Goal: Information Seeking & Learning: Learn about a topic

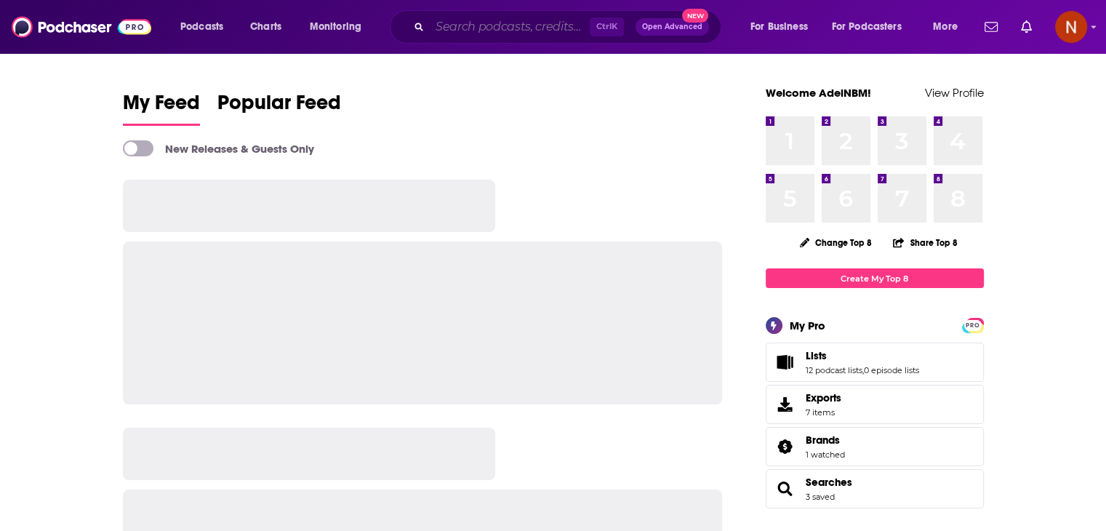
click at [460, 25] on input "Search podcasts, credits, & more..." at bounding box center [510, 26] width 160 height 23
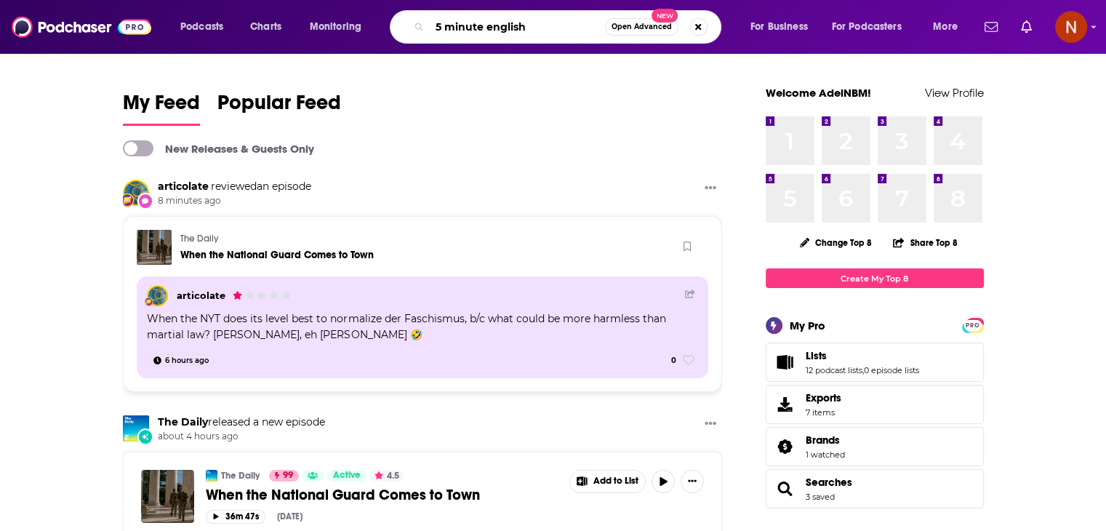
type input "5 minute english"
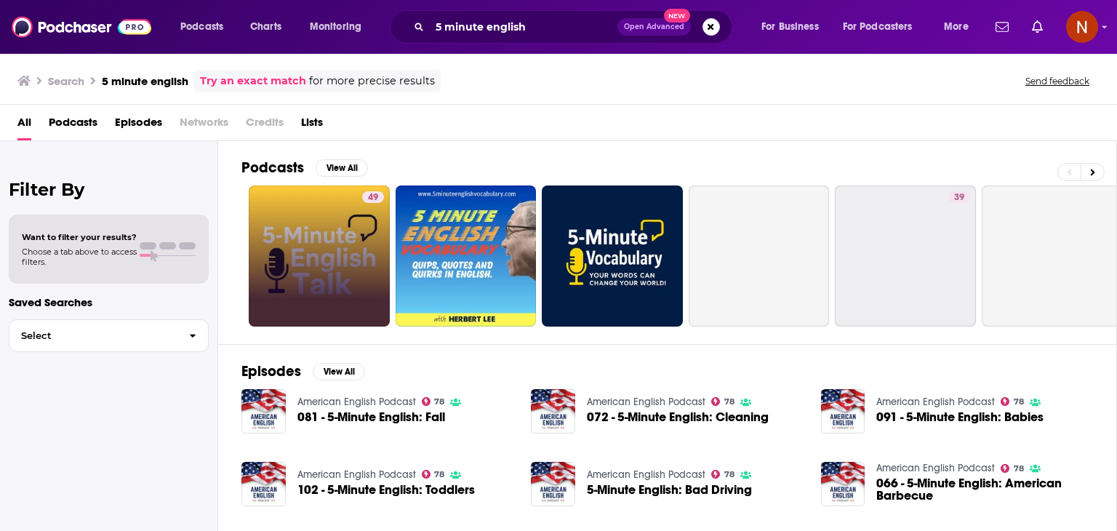
click at [276, 251] on link "49" at bounding box center [319, 255] width 141 height 141
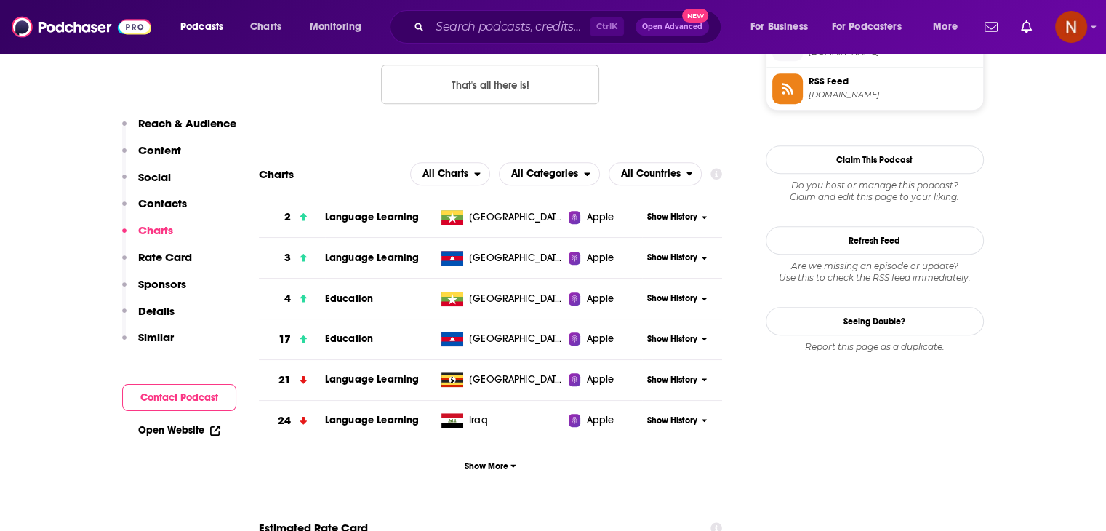
scroll to position [1241, 0]
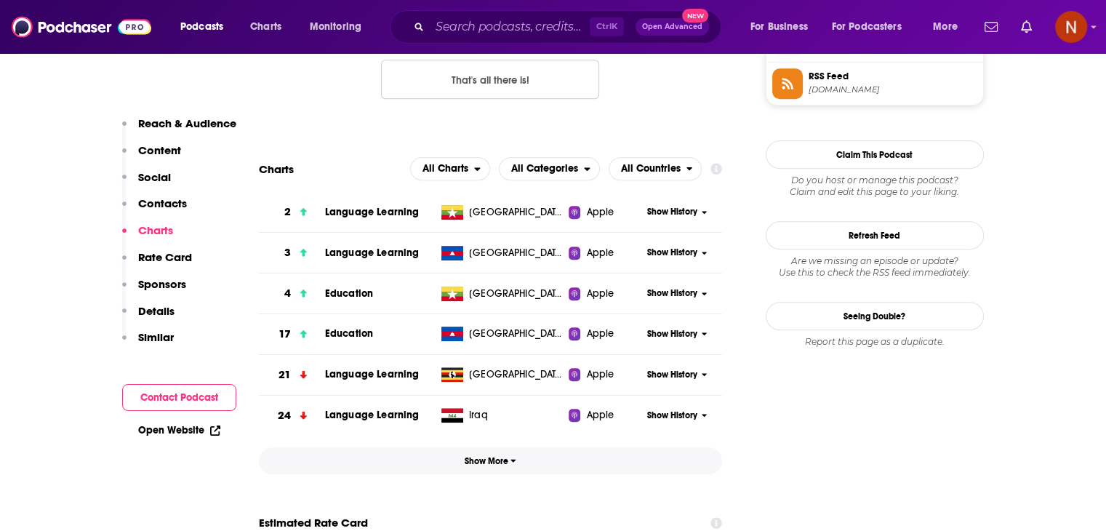
click at [493, 467] on button "Show More" at bounding box center [491, 460] width 464 height 27
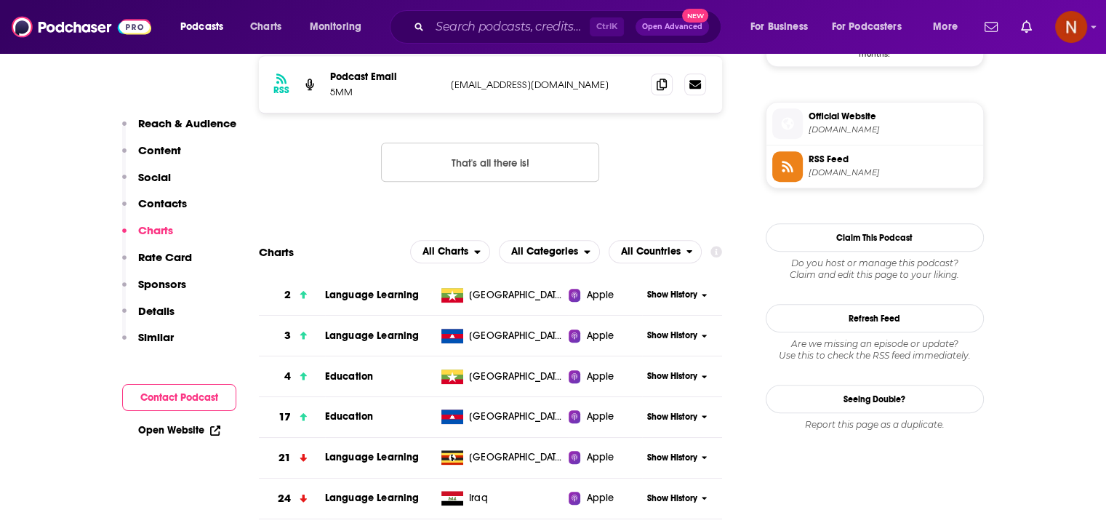
scroll to position [1163, 0]
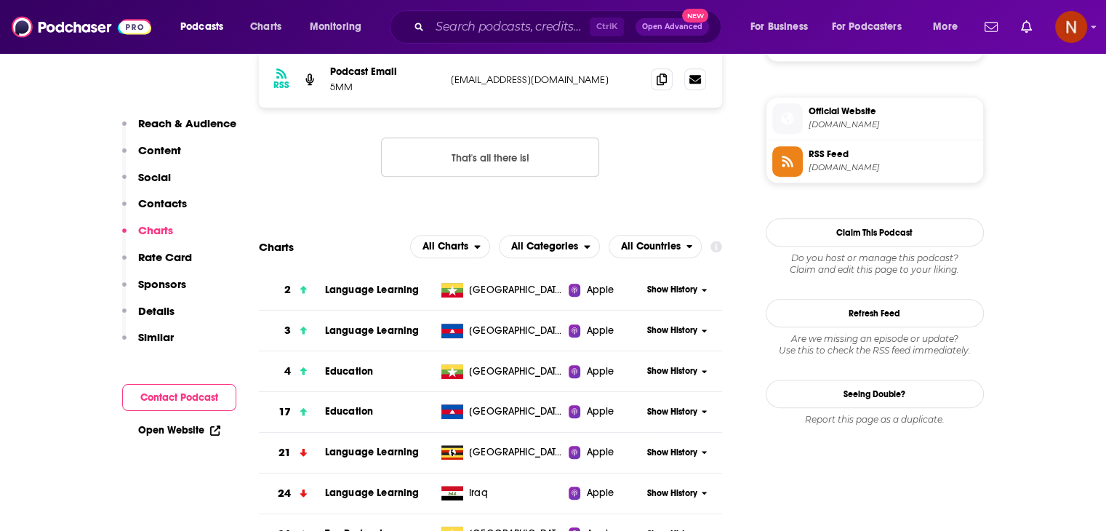
click at [658, 298] on div "Show History" at bounding box center [682, 290] width 80 height 36
click at [666, 292] on span "Show History" at bounding box center [672, 290] width 50 height 12
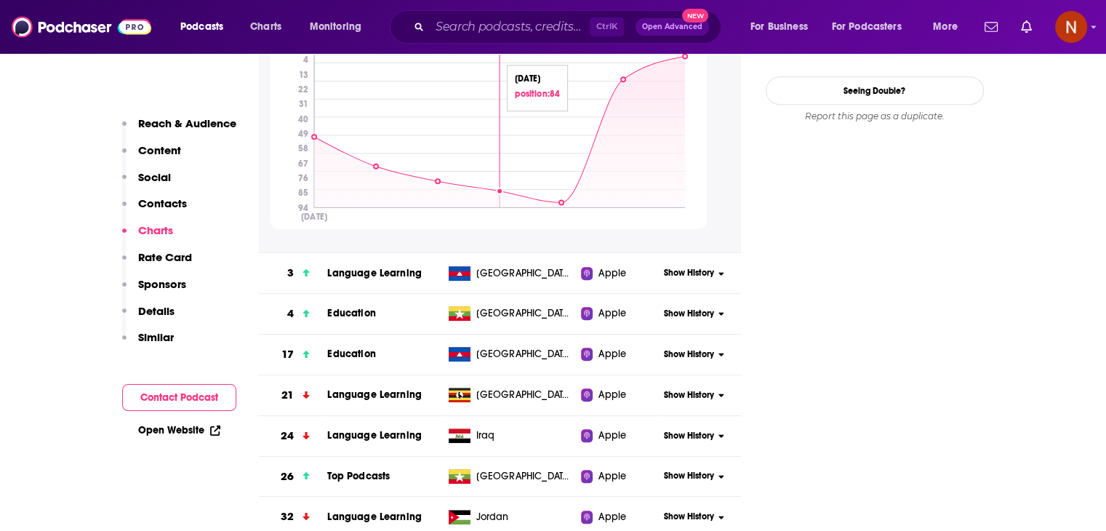
scroll to position [1468, 0]
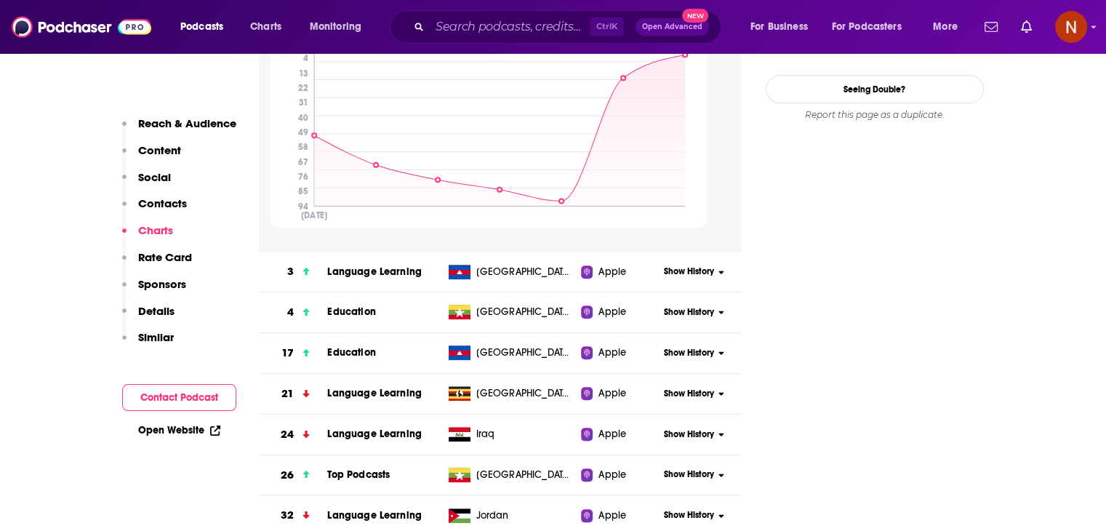
click at [676, 267] on span "Show History" at bounding box center [689, 271] width 50 height 12
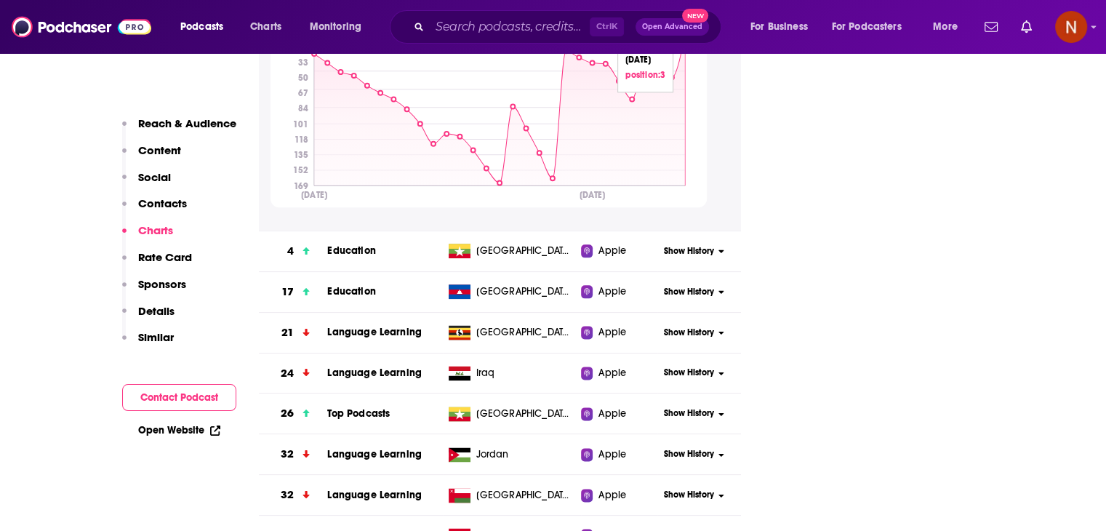
scroll to position [1777, 0]
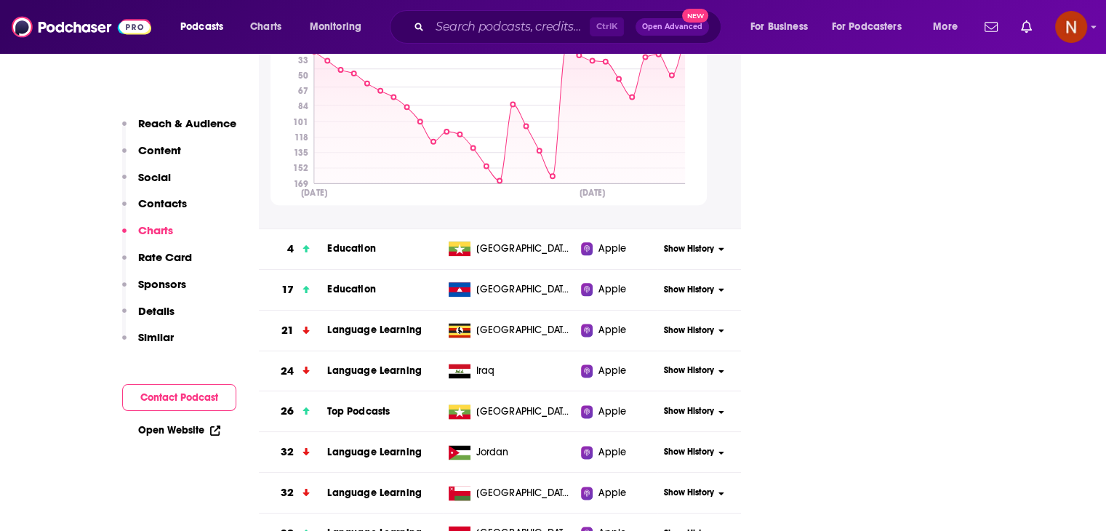
click at [687, 240] on div "Show History" at bounding box center [699, 249] width 83 height 36
click at [690, 250] on span "Show History" at bounding box center [689, 249] width 50 height 12
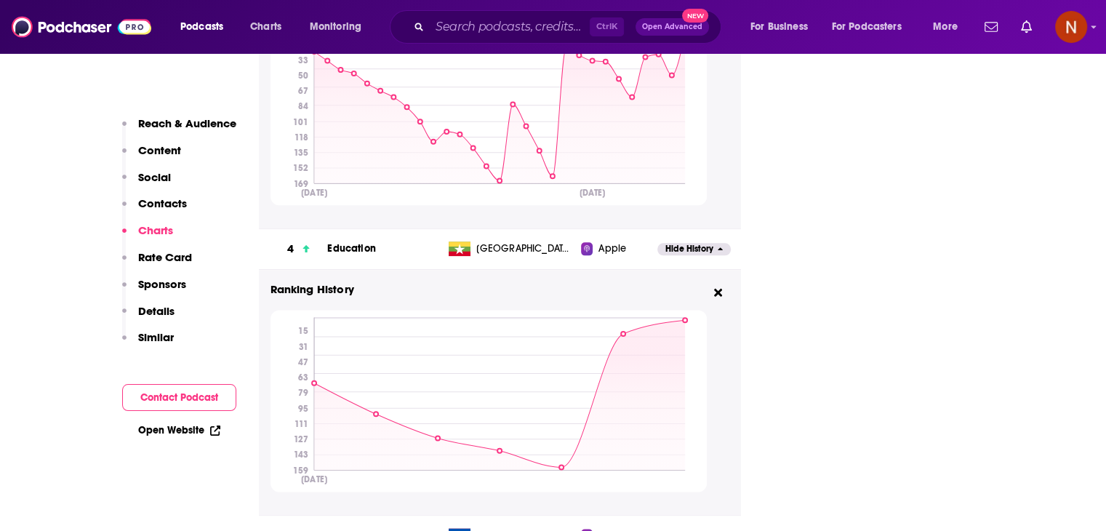
click at [690, 250] on span "Hide History" at bounding box center [690, 249] width 48 height 12
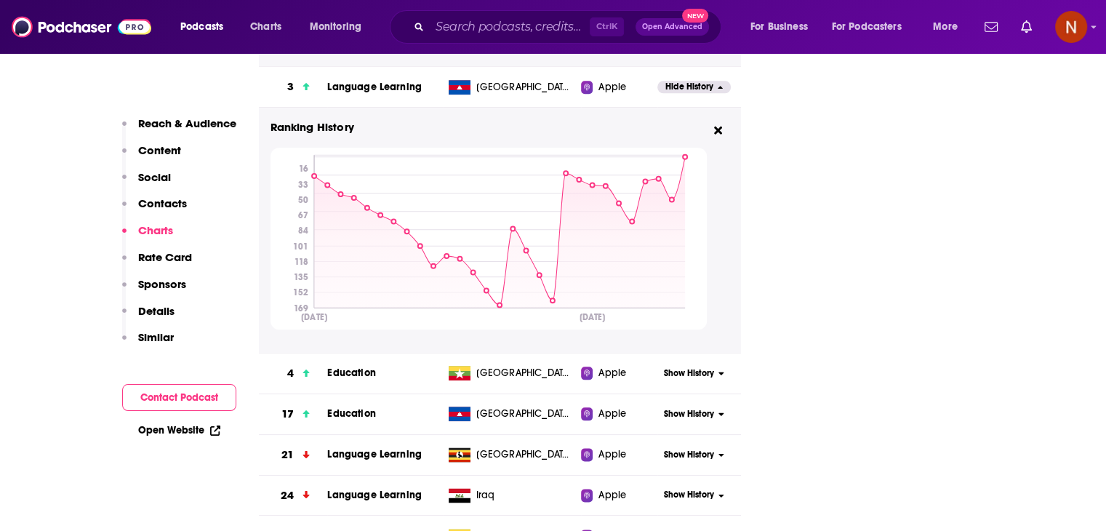
scroll to position [1609, 0]
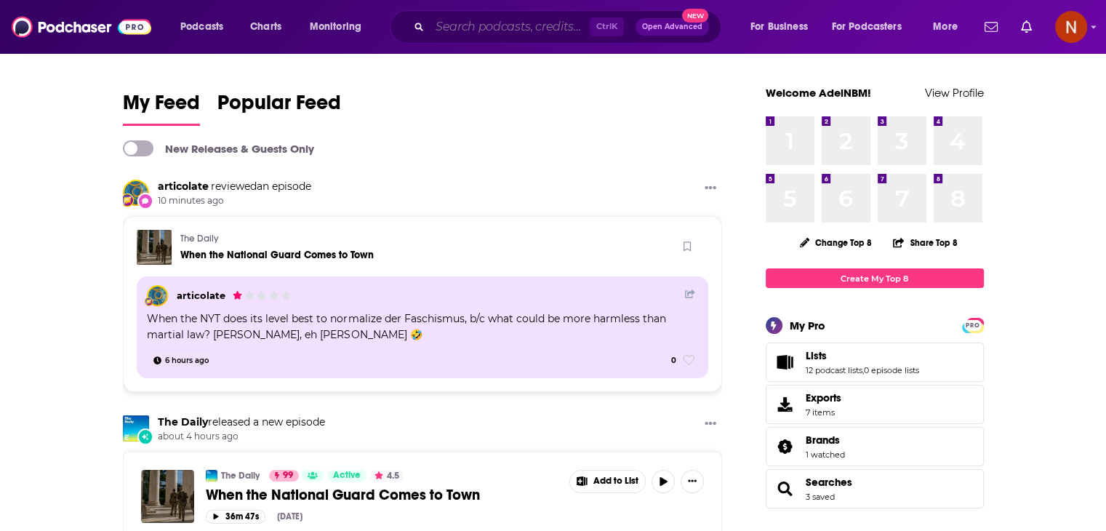
click at [503, 33] on input "Search podcasts, credits, & more..." at bounding box center [510, 26] width 160 height 23
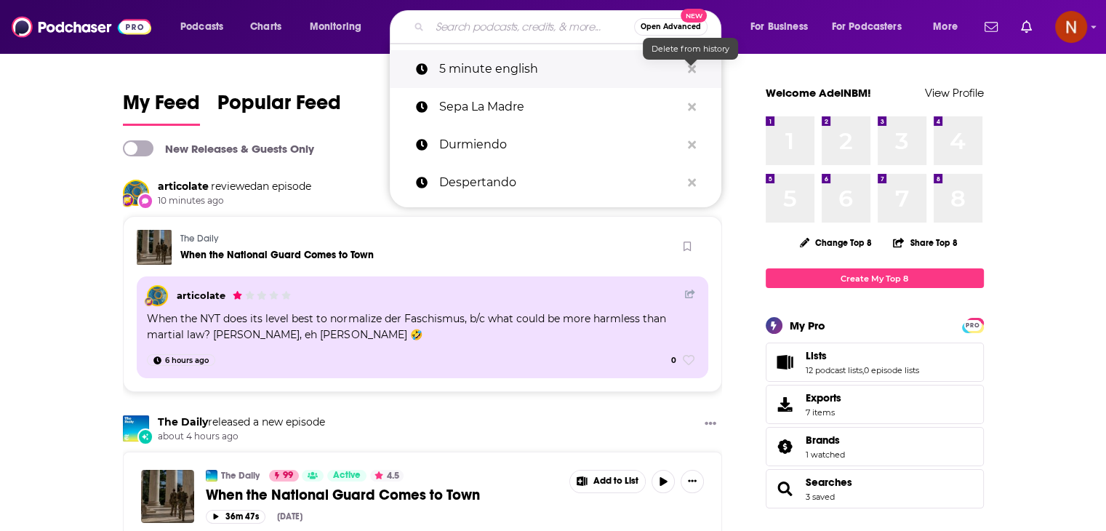
click at [688, 65] on icon "Search podcasts, credits, & more..." at bounding box center [692, 69] width 8 height 12
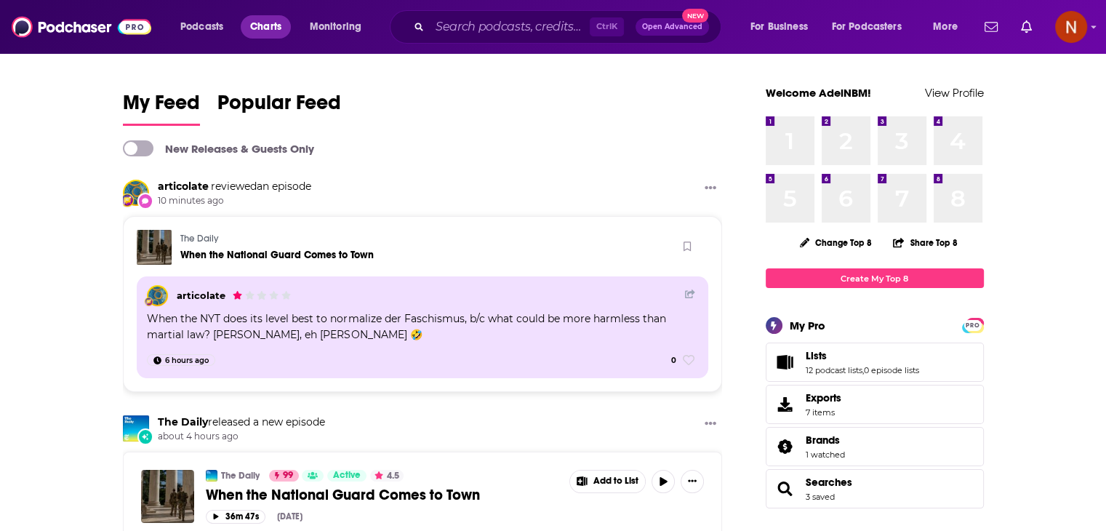
click at [273, 26] on span "Charts" at bounding box center [265, 27] width 31 height 20
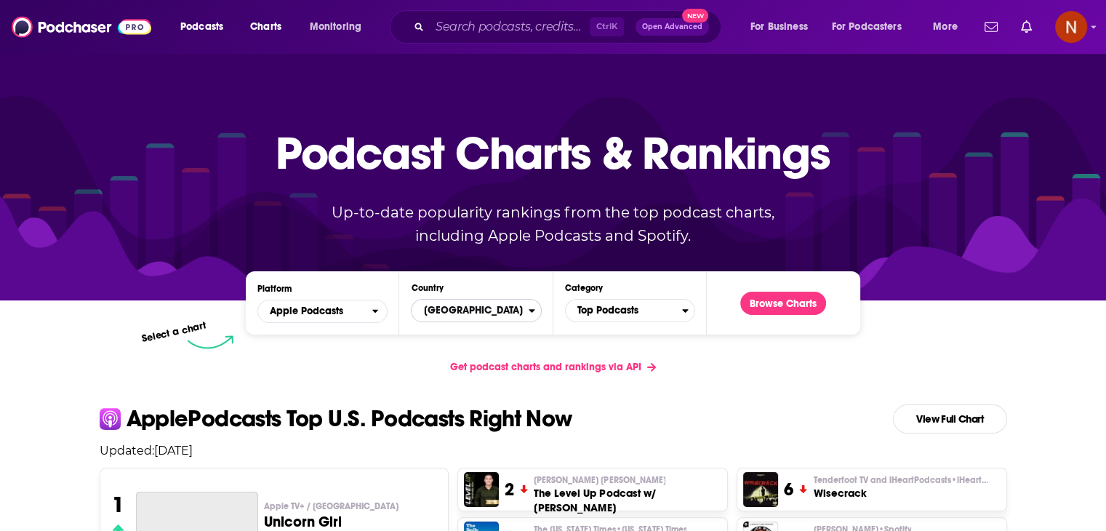
click at [472, 316] on span "United States" at bounding box center [470, 310] width 116 height 25
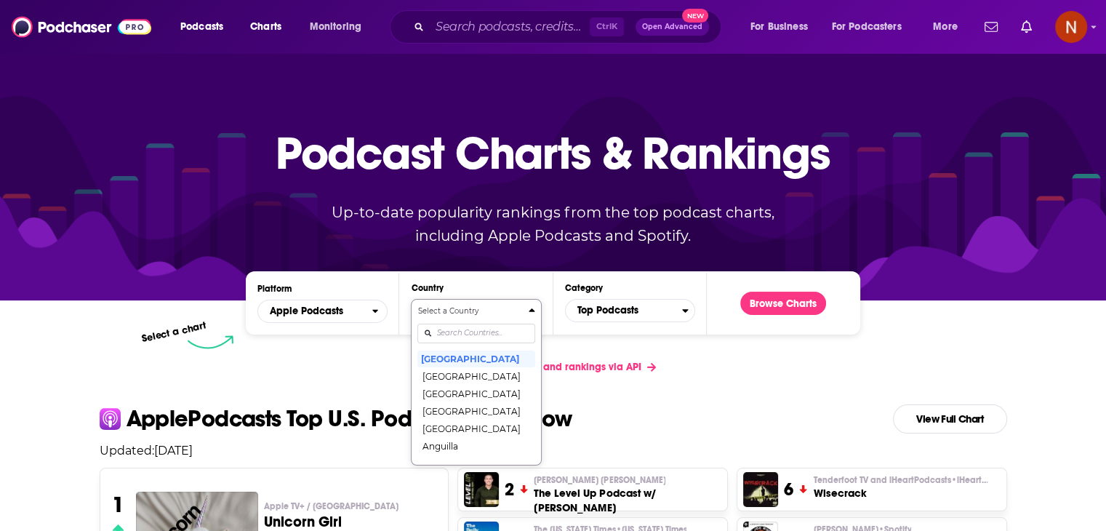
scroll to position [68, 0]
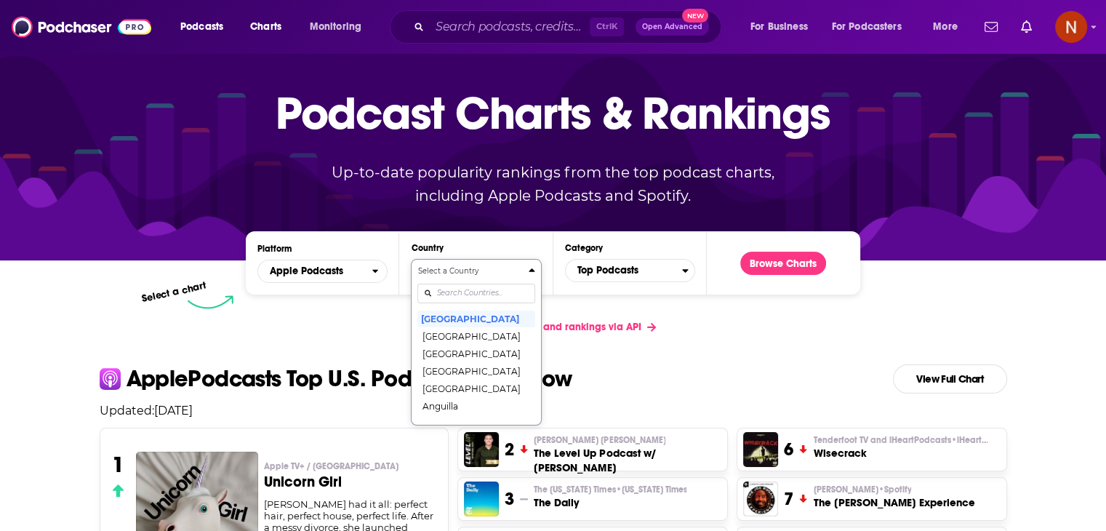
click at [471, 329] on div "Select a Country United States Afghanistan Albania Algeria Angola Anguilla Anti…" at bounding box center [476, 341] width 117 height 153
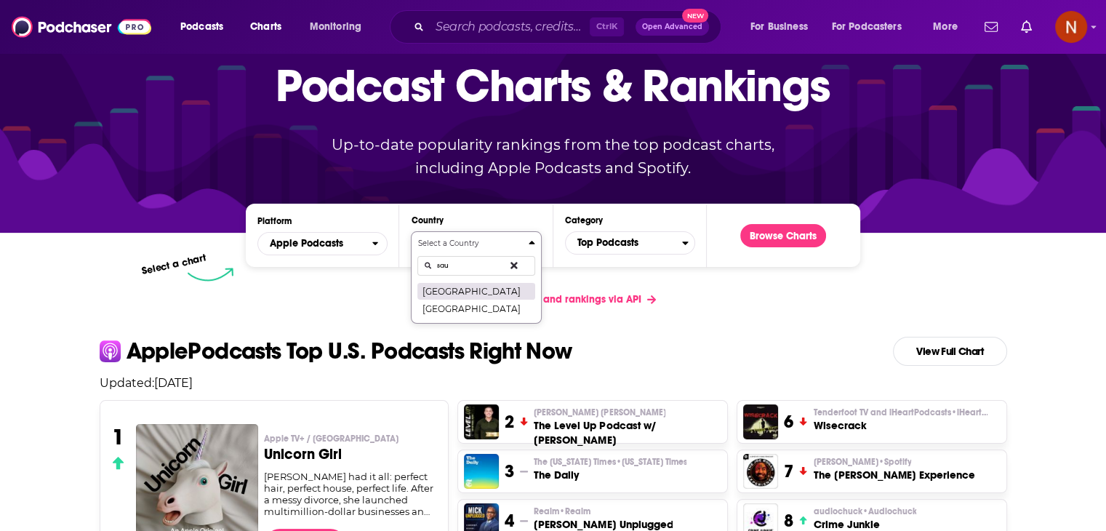
type input "sau"
click at [465, 292] on button "Saudi Arabia" at bounding box center [476, 290] width 117 height 17
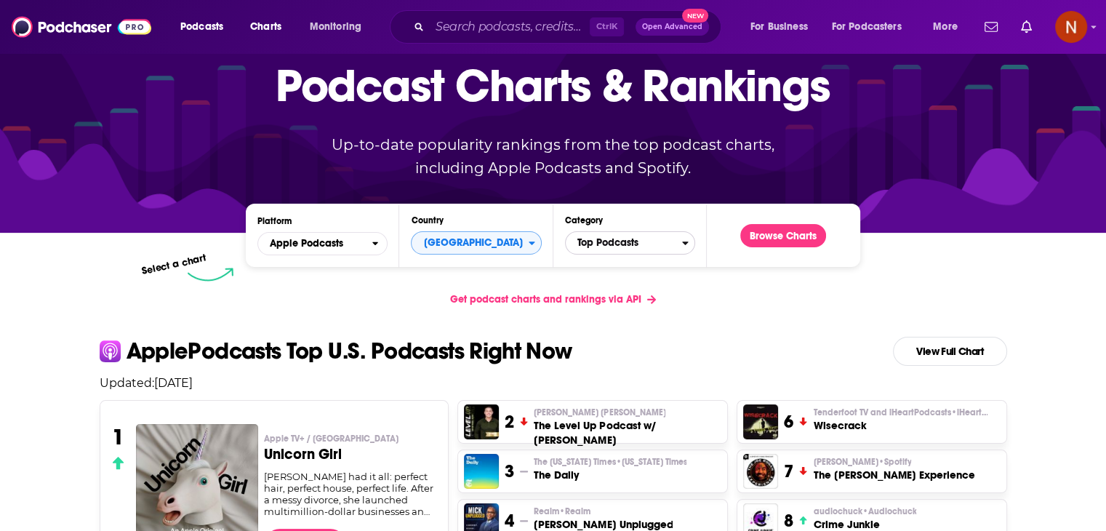
click at [655, 245] on span "Top Podcasts" at bounding box center [624, 243] width 116 height 25
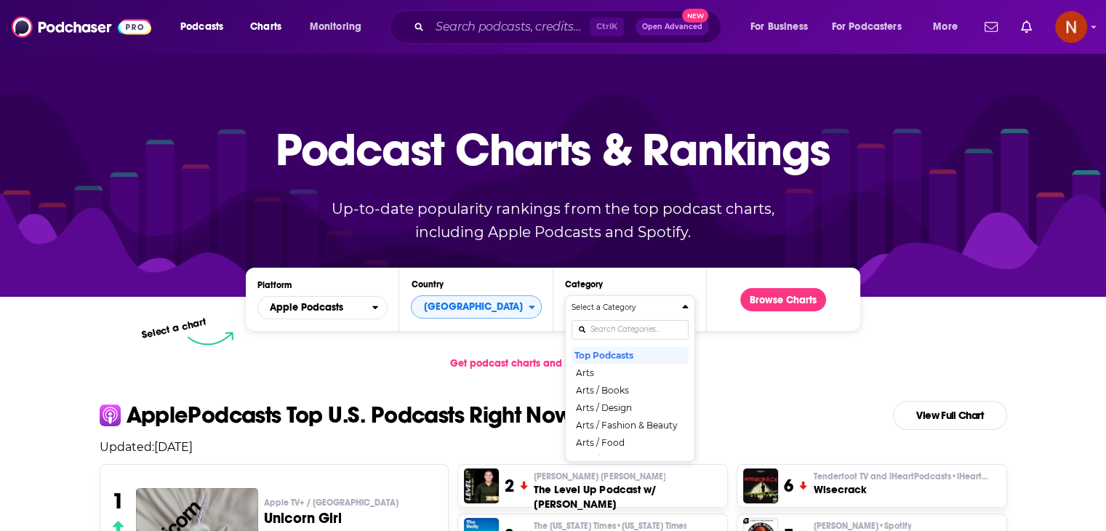
scroll to position [0, 0]
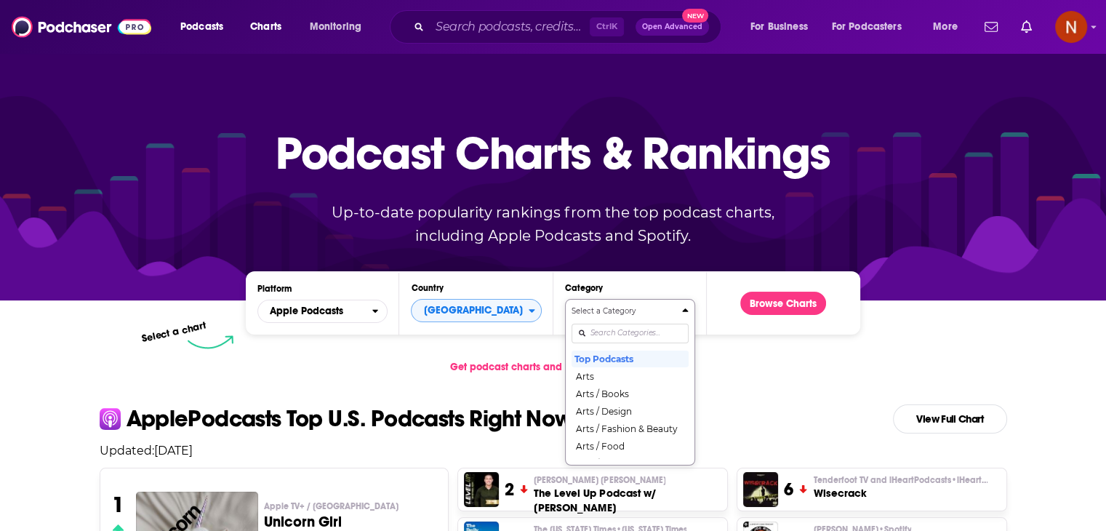
click at [626, 335] on div "Select a Category Top Podcasts Arts Arts / Books Arts / Design Arts / Fashion &…" at bounding box center [630, 381] width 117 height 153
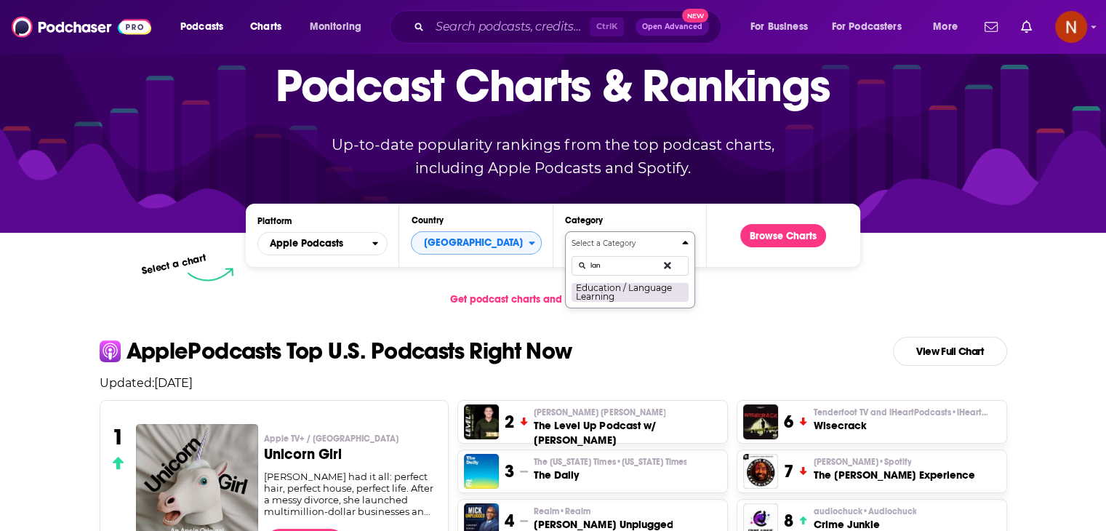
type input "lan"
click at [642, 288] on button "Education / Language Learning" at bounding box center [630, 292] width 117 height 20
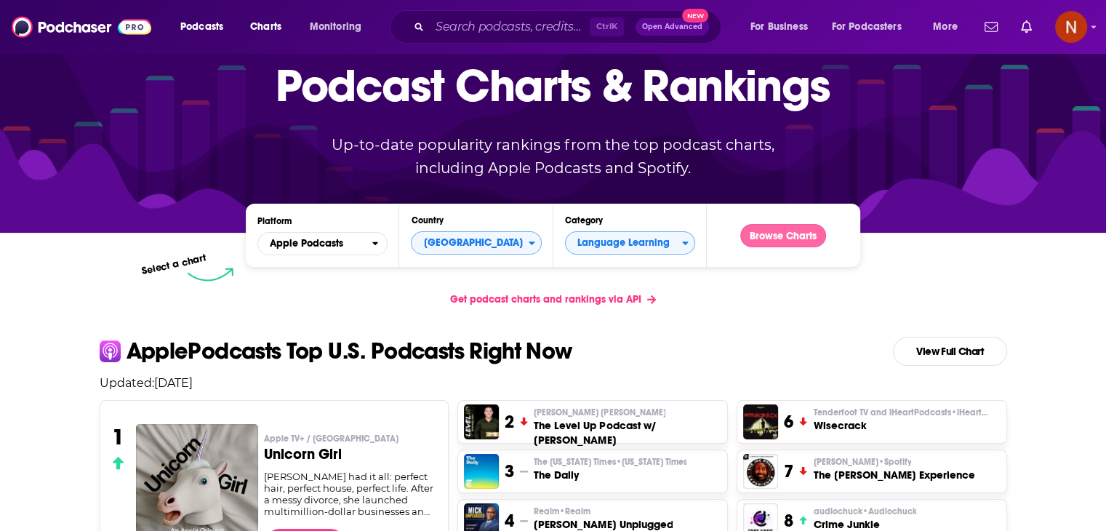
click at [786, 235] on button "Browse Charts" at bounding box center [783, 235] width 86 height 23
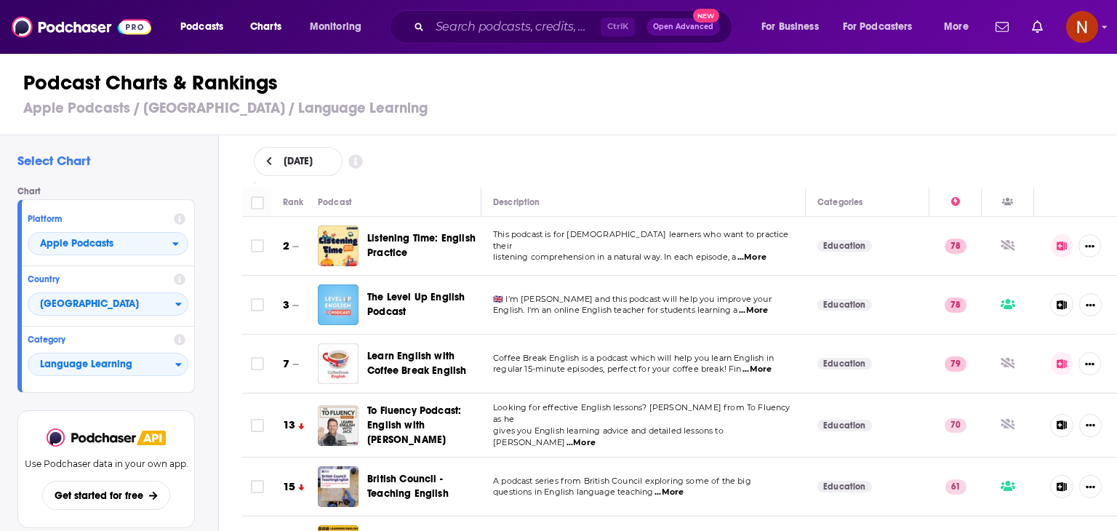
click at [284, 166] on span "September 8, 2025" at bounding box center [298, 161] width 29 height 10
select select "8"
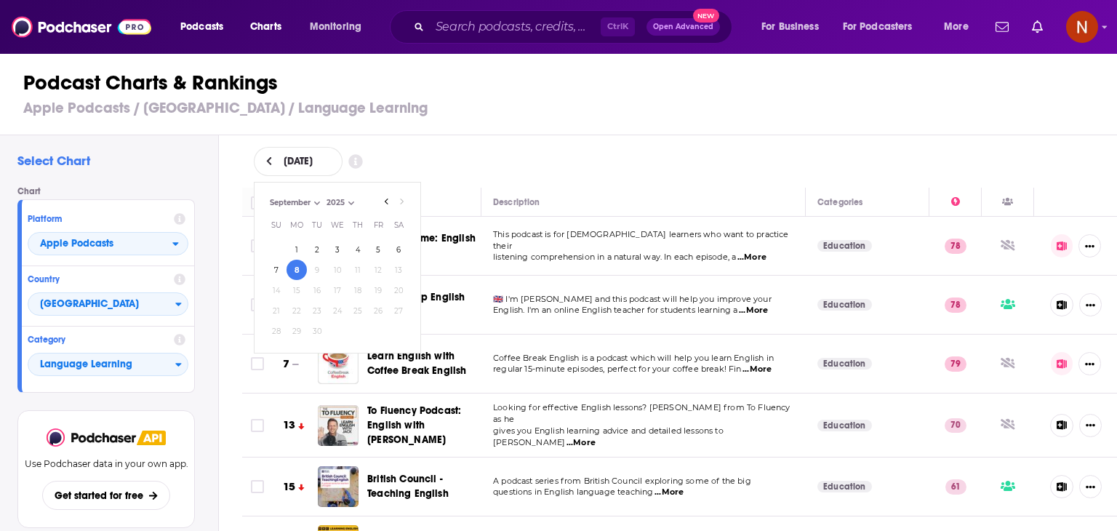
click at [633, 169] on div "September 8, 2025 September 2025 Month: June July August September September Ye…" at bounding box center [680, 161] width 852 height 29
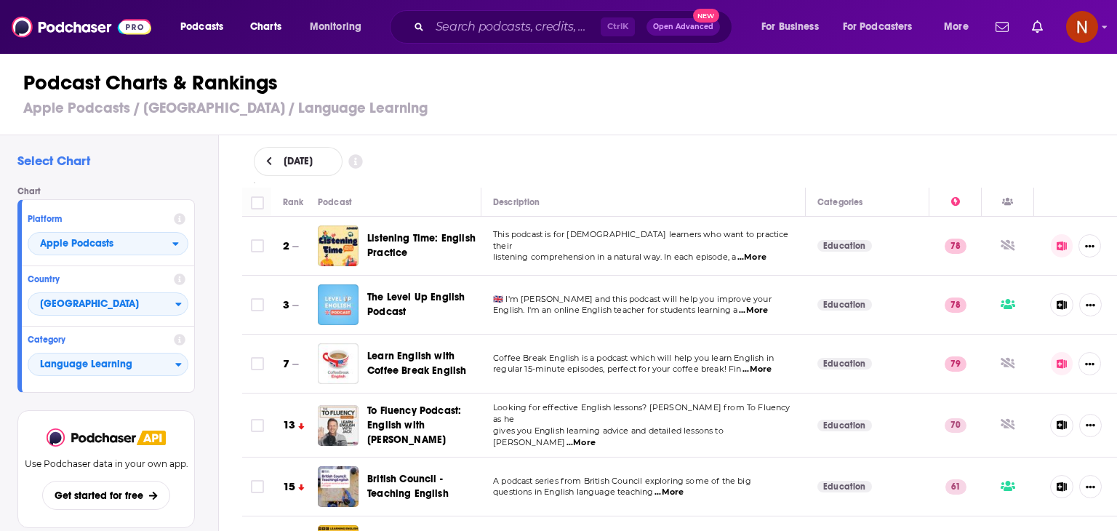
click at [266, 159] on icon at bounding box center [269, 161] width 7 height 10
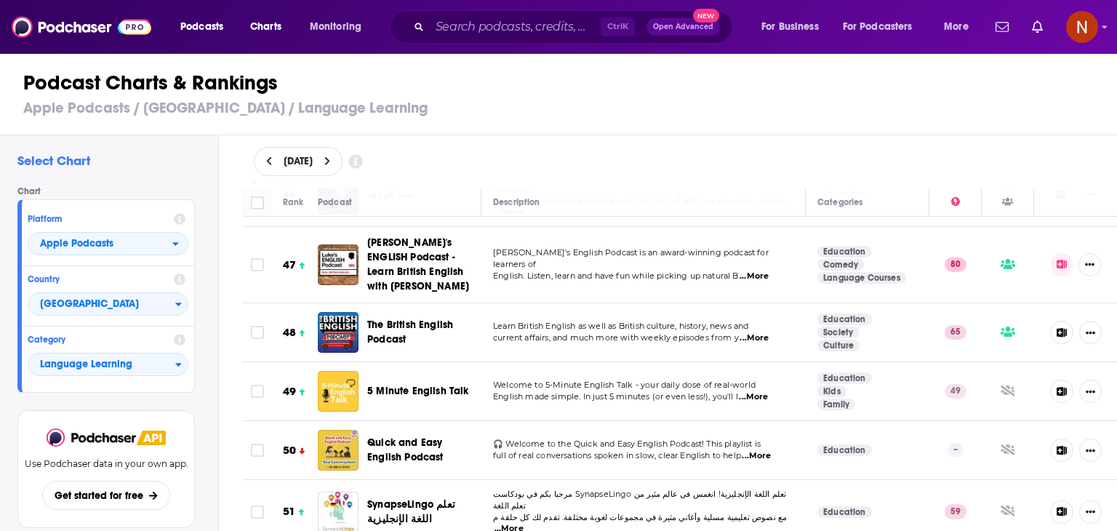
scroll to position [2868, 0]
click at [335, 162] on button at bounding box center [327, 162] width 15 height 12
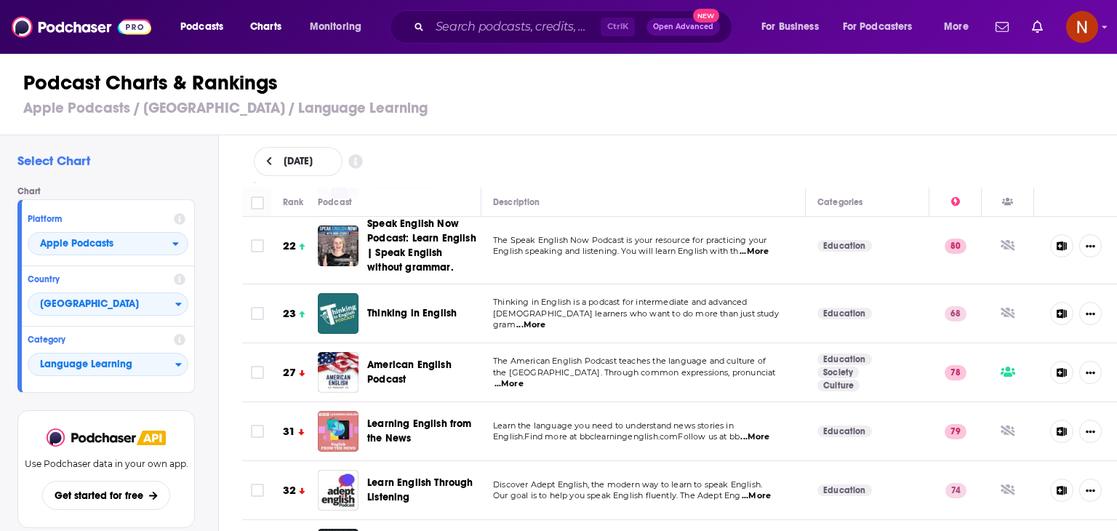
scroll to position [409, 0]
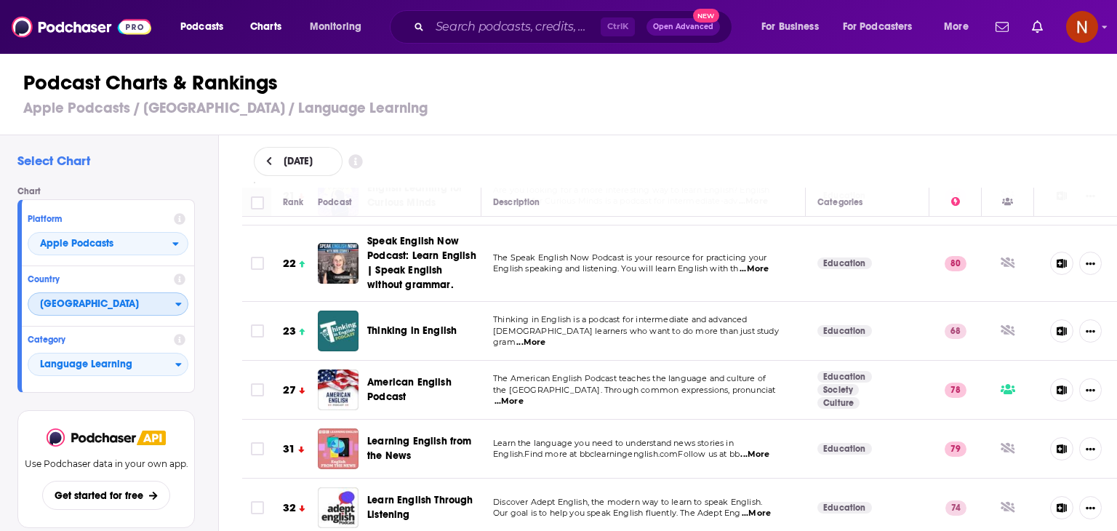
click at [131, 309] on span "Saudi Arabia" at bounding box center [101, 304] width 147 height 25
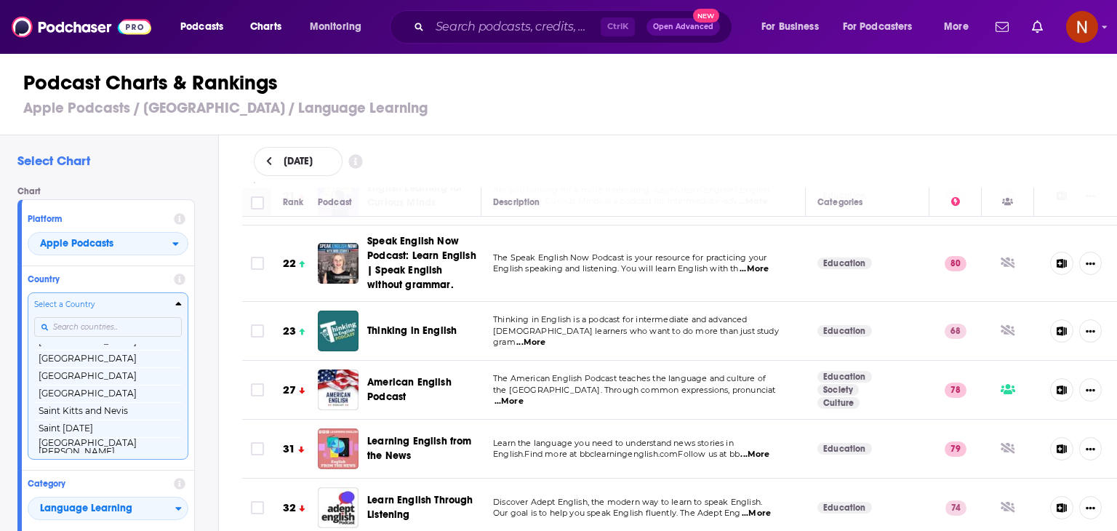
click at [92, 332] on input "Countries" at bounding box center [108, 327] width 148 height 20
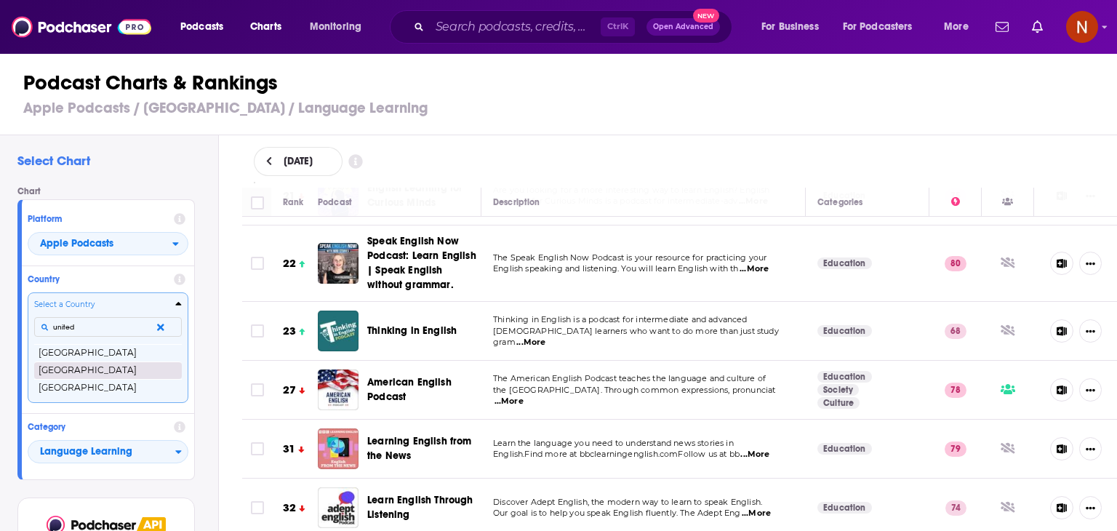
type input "united"
click at [91, 372] on button "United Arab Emirates" at bounding box center [108, 370] width 148 height 17
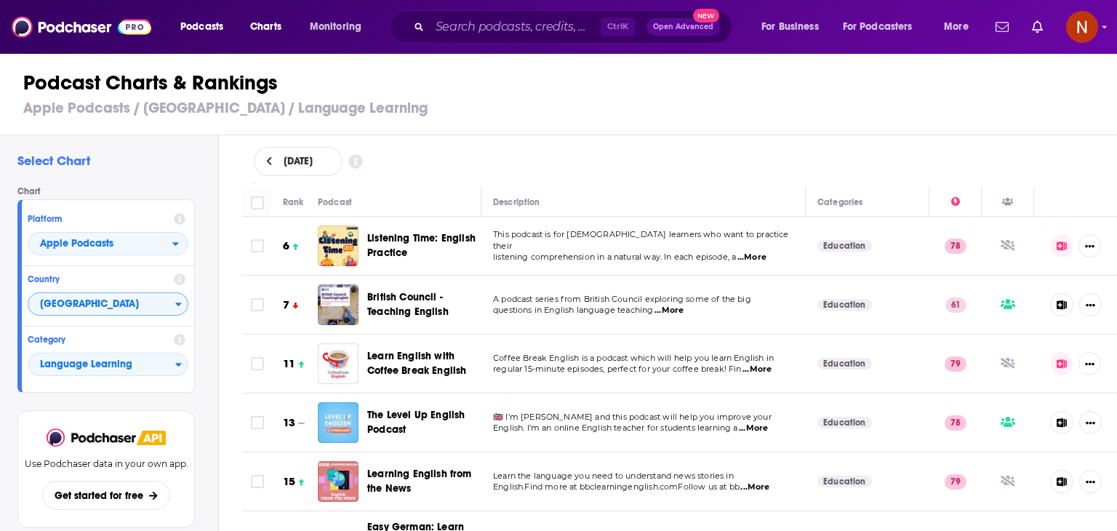
click at [270, 165] on icon at bounding box center [269, 161] width 7 height 10
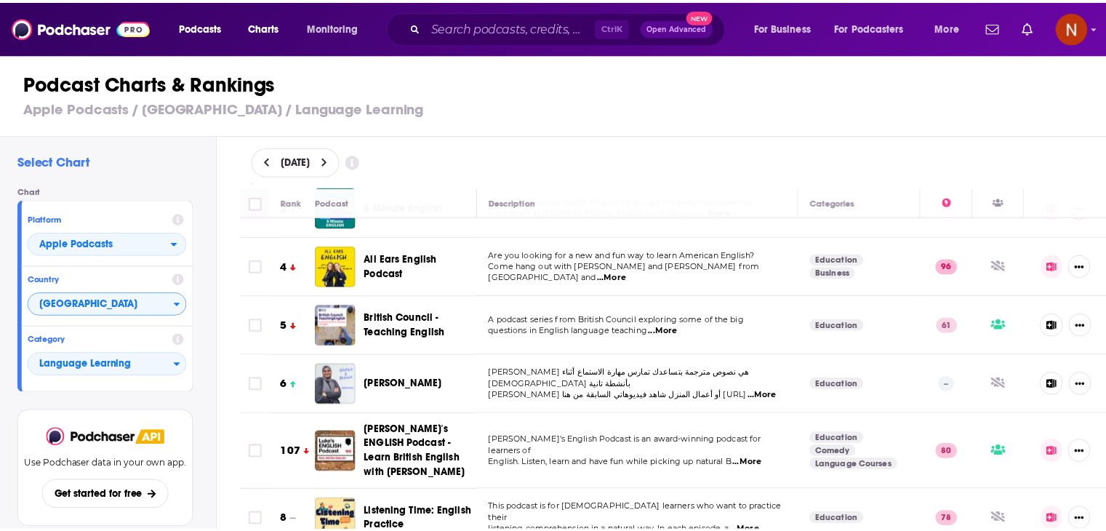
scroll to position [156, 0]
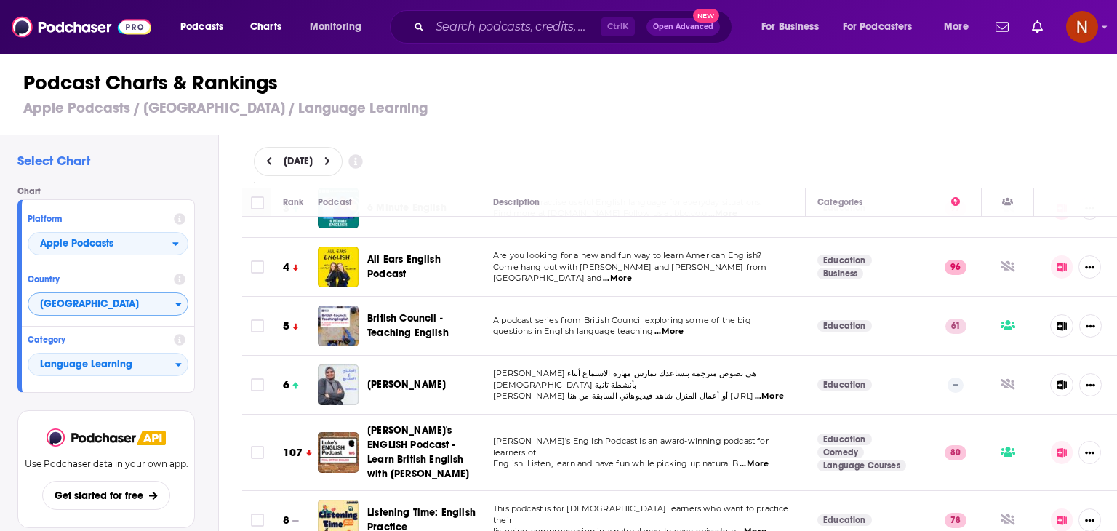
click at [386, 268] on span "All Ears English Podcast" at bounding box center [403, 266] width 73 height 27
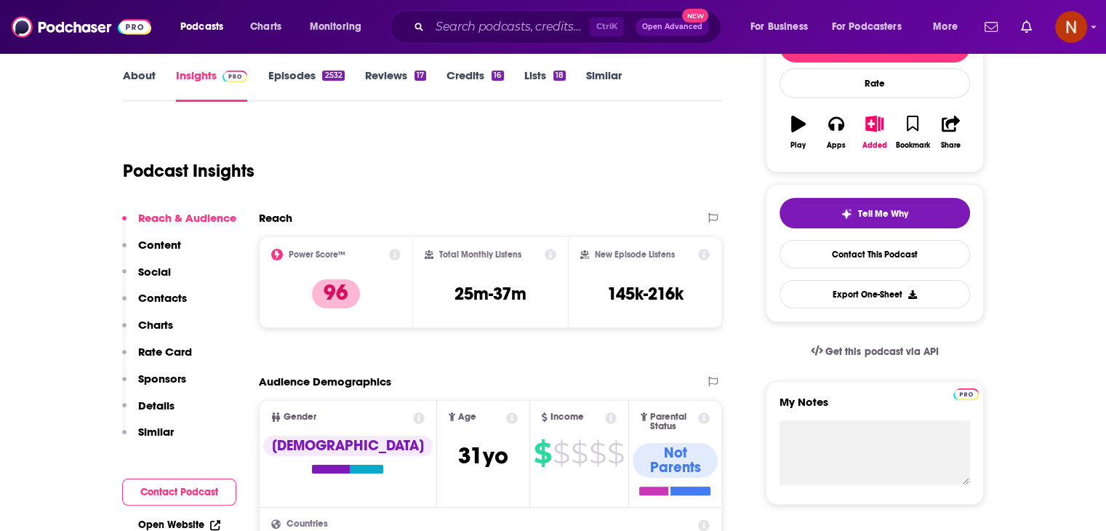
scroll to position [209, 0]
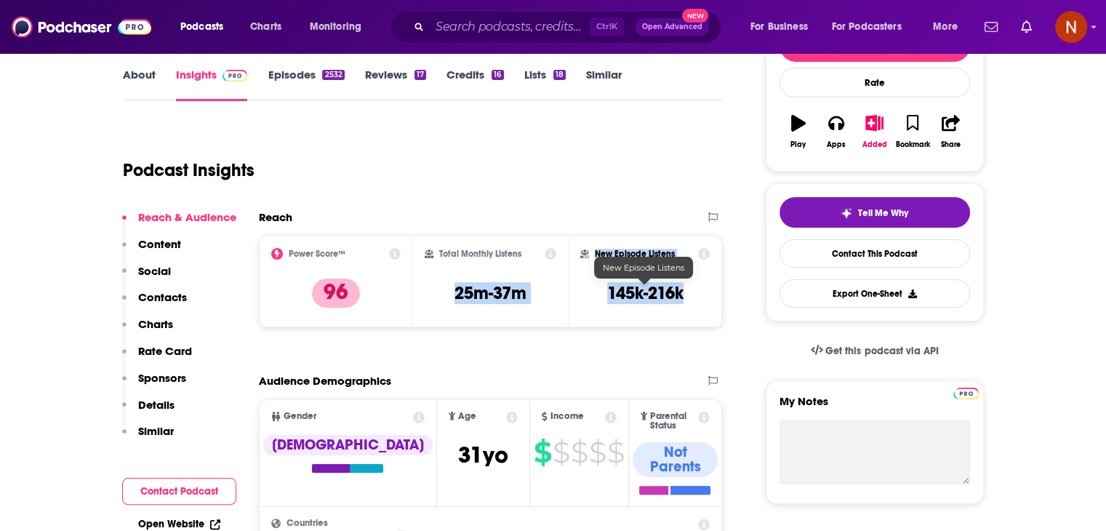
drag, startPoint x: 451, startPoint y: 292, endPoint x: 735, endPoint y: 303, distance: 283.9
